Goal: Answer question/provide support: Share knowledge or assist other users

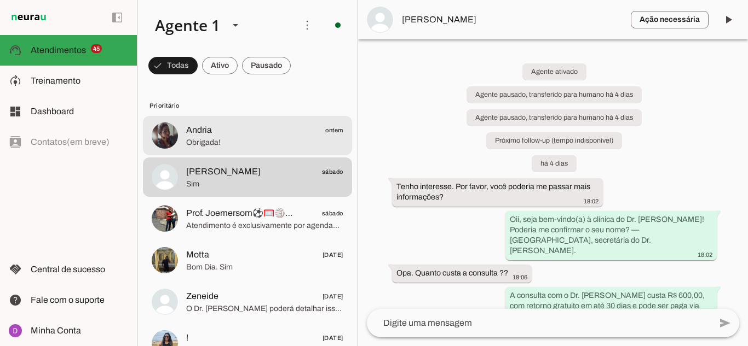
click at [205, 141] on span "Obrigada!" at bounding box center [264, 142] width 157 height 11
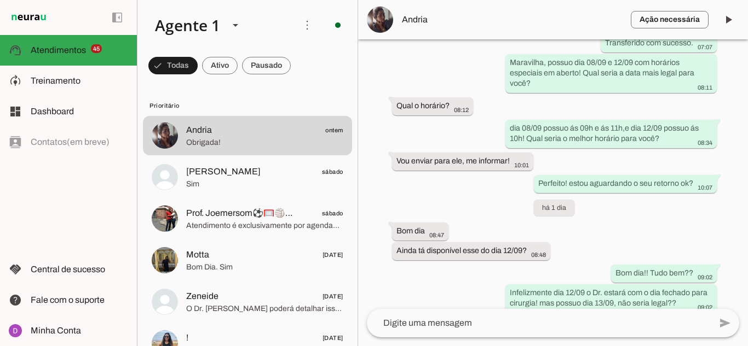
scroll to position [1049, 0]
